Goal: Navigation & Orientation: Go to known website

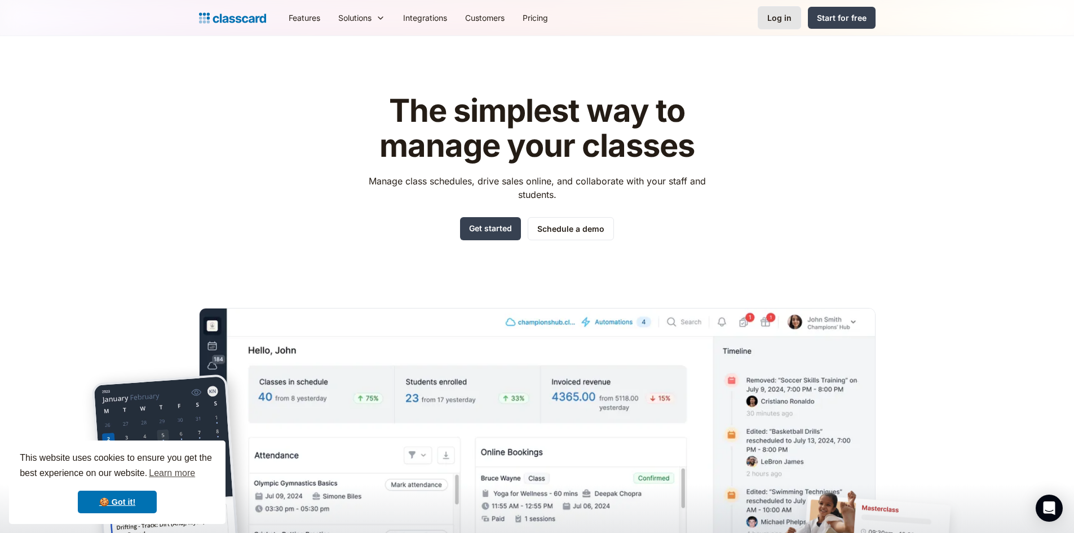
click at [778, 17] on div "Log in" at bounding box center [779, 18] width 24 height 12
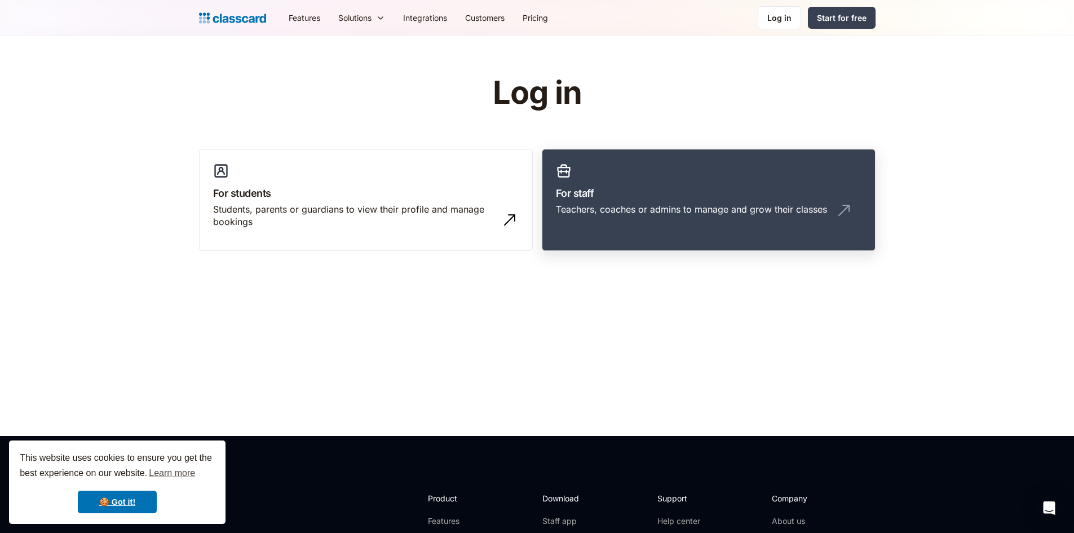
click at [630, 213] on div "Teachers, coaches or admins to manage and grow their classes" at bounding box center [691, 209] width 271 height 12
